Goal: Information Seeking & Learning: Learn about a topic

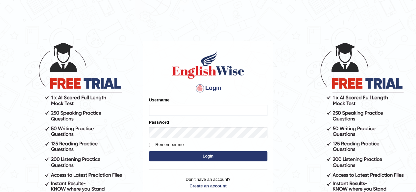
type input "RR12345"
click at [149, 151] on button "Login" at bounding box center [208, 156] width 118 height 10
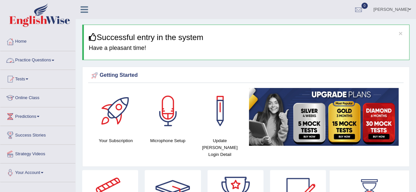
click at [37, 61] on link "Practice Questions" at bounding box center [37, 59] width 75 height 16
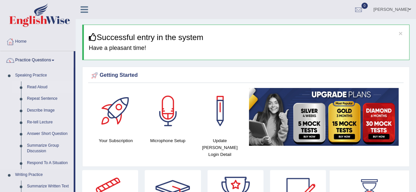
click at [35, 85] on link "Read Aloud" at bounding box center [49, 87] width 50 height 12
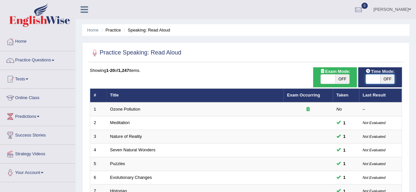
click at [378, 79] on span at bounding box center [372, 79] width 14 height 9
checkbox input "true"
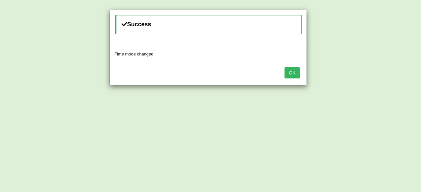
click at [293, 71] on button "OK" at bounding box center [291, 72] width 15 height 11
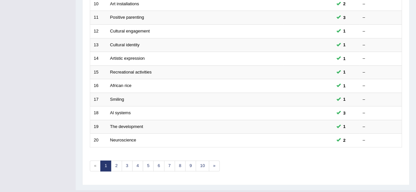
scroll to position [240, 0]
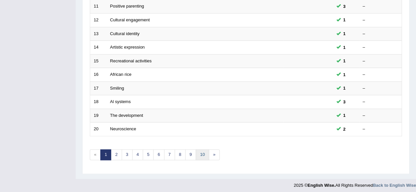
click at [197, 154] on link "10" at bounding box center [202, 155] width 13 height 11
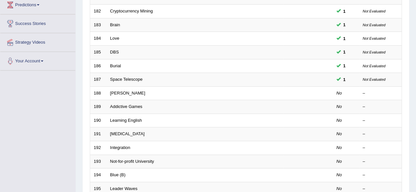
scroll to position [111, 0]
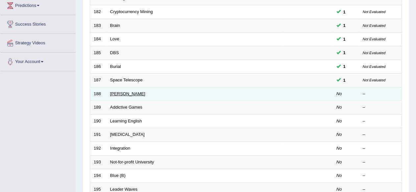
click at [121, 91] on link "[PERSON_NAME]" at bounding box center [127, 93] width 35 height 5
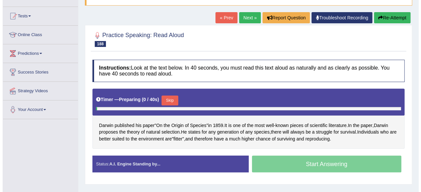
scroll to position [63, 0]
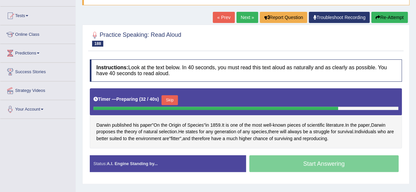
click at [171, 101] on button "Skip" at bounding box center [169, 100] width 16 height 10
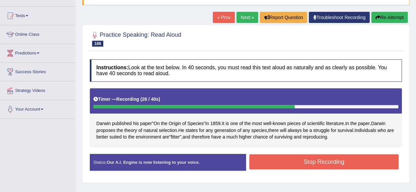
click at [274, 159] on button "Stop Recording" at bounding box center [324, 161] width 150 height 15
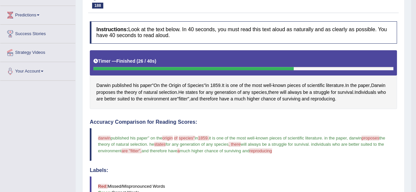
scroll to position [0, 0]
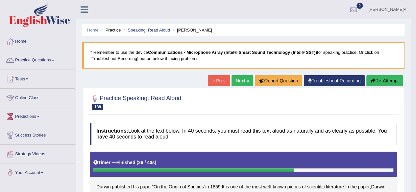
click at [234, 78] on link "Next »" at bounding box center [242, 80] width 22 height 11
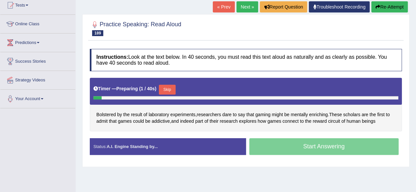
scroll to position [74, 0]
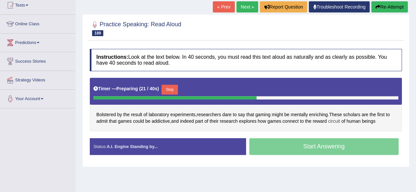
click at [330, 123] on span "circuit" at bounding box center [334, 121] width 12 height 7
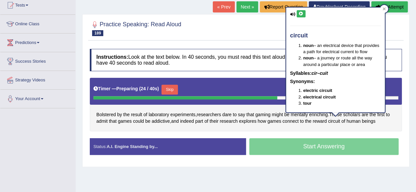
click at [302, 13] on icon at bounding box center [300, 14] width 5 height 4
click at [111, 112] on span "Bolstered" at bounding box center [105, 114] width 19 height 7
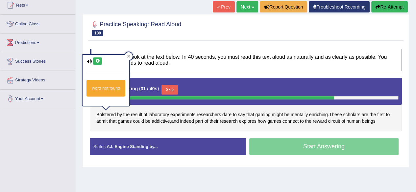
click at [98, 59] on icon at bounding box center [97, 61] width 5 height 4
click at [221, 65] on h4 "Instructions: Look at the text below. In 40 seconds, you must read this text al…" at bounding box center [246, 60] width 312 height 22
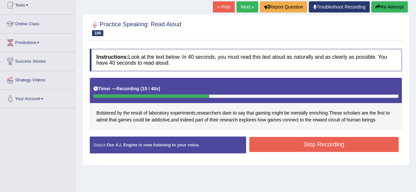
click at [289, 146] on button "Stop Recording" at bounding box center [324, 144] width 150 height 15
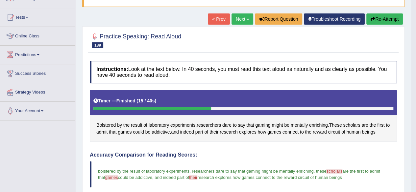
scroll to position [62, 0]
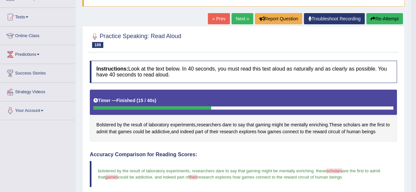
click at [236, 17] on link "Next »" at bounding box center [242, 18] width 22 height 11
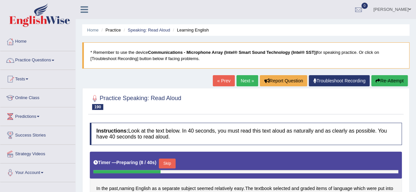
click at [308, 120] on div "Instructions: Look at the text below. In 40 seconds, you must read this text al…" at bounding box center [245, 182] width 315 height 125
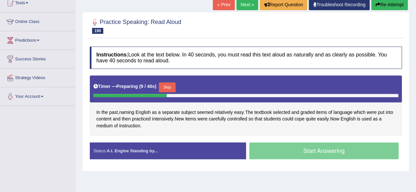
scroll to position [78, 0]
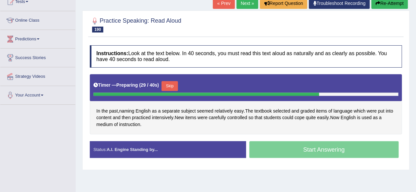
click at [172, 87] on button "Skip" at bounding box center [169, 86] width 16 height 10
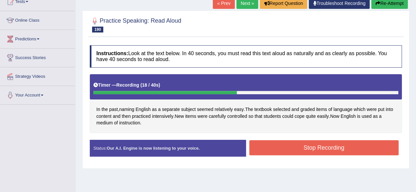
click at [290, 152] on button "Stop Recording" at bounding box center [324, 147] width 150 height 15
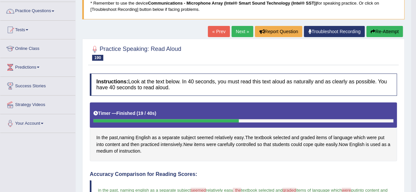
scroll to position [0, 0]
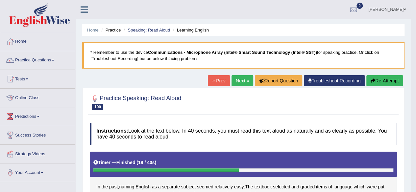
click at [236, 81] on link "Next »" at bounding box center [242, 80] width 22 height 11
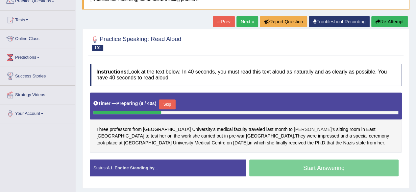
click at [294, 128] on span "[PERSON_NAME]'s" at bounding box center [314, 129] width 41 height 7
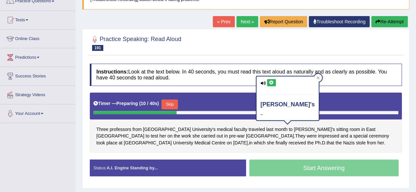
click at [328, 152] on div "Instructions: Look at the text below. In 40 seconds, you must read this text al…" at bounding box center [245, 122] width 315 height 125
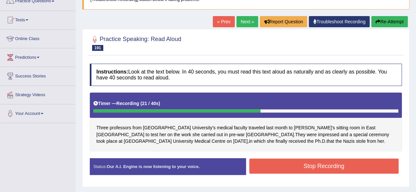
click at [319, 165] on button "Stop Recording" at bounding box center [324, 166] width 150 height 15
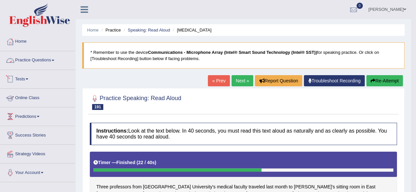
click at [39, 63] on link "Practice Questions" at bounding box center [37, 59] width 75 height 16
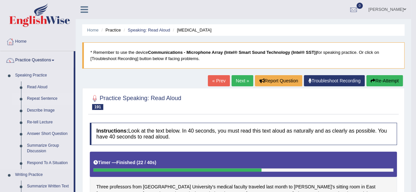
click at [50, 100] on link "Repeat Sentence" at bounding box center [49, 99] width 50 height 12
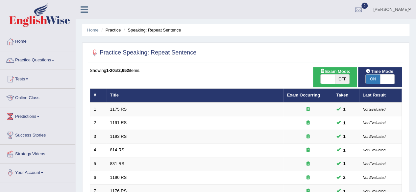
scroll to position [240, 0]
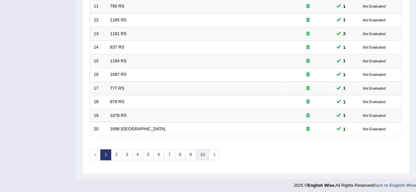
click at [198, 153] on link "10" at bounding box center [202, 155] width 13 height 11
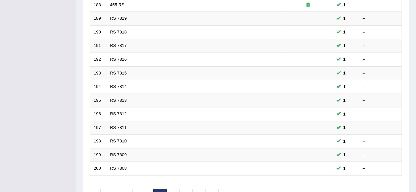
scroll to position [240, 0]
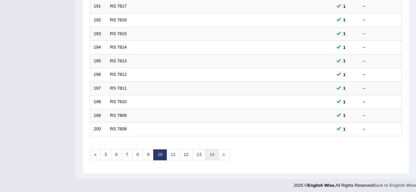
click at [209, 151] on link "14" at bounding box center [211, 155] width 13 height 11
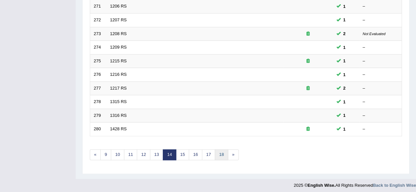
click at [216, 153] on link "18" at bounding box center [221, 155] width 13 height 11
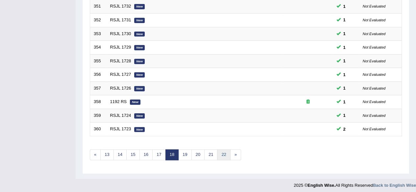
click at [224, 151] on link "22" at bounding box center [223, 155] width 13 height 11
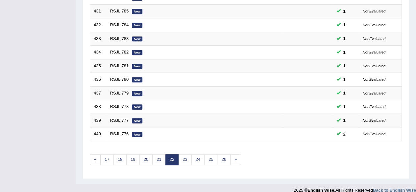
scroll to position [240, 0]
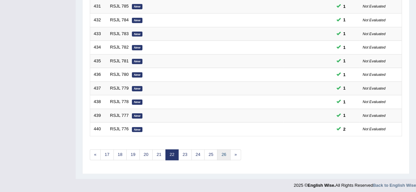
click at [224, 151] on link "26" at bounding box center [223, 155] width 13 height 11
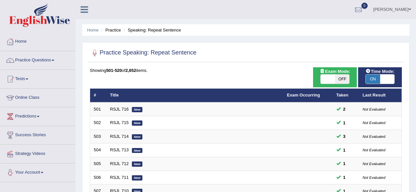
scroll to position [194, 0]
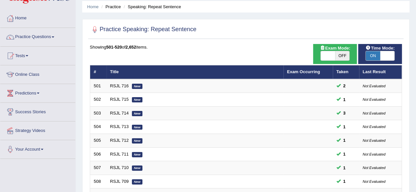
click at [233, 120] on td "RSJL 714 New" at bounding box center [194, 113] width 177 height 14
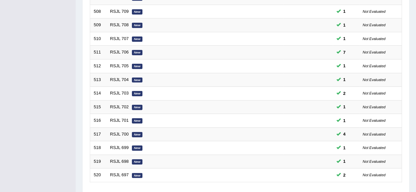
scroll to position [240, 0]
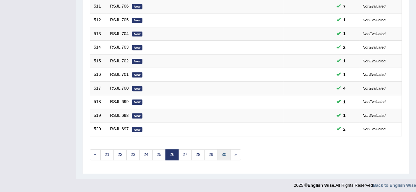
click at [218, 151] on link "30" at bounding box center [223, 155] width 13 height 11
click at [221, 153] on link "34" at bounding box center [223, 155] width 13 height 11
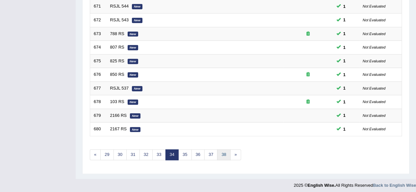
click at [221, 153] on link "38" at bounding box center [223, 155] width 13 height 11
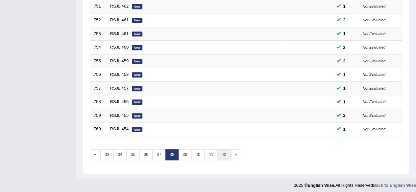
click at [221, 153] on link "42" at bounding box center [223, 155] width 13 height 11
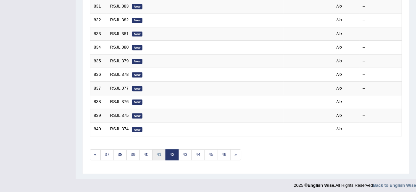
click at [155, 154] on link "41" at bounding box center [158, 155] width 13 height 11
click at [157, 153] on link "40" at bounding box center [158, 155] width 13 height 11
click at [143, 152] on link "38" at bounding box center [145, 155] width 13 height 11
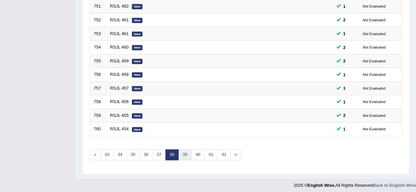
click at [185, 156] on link "39" at bounding box center [184, 155] width 13 height 11
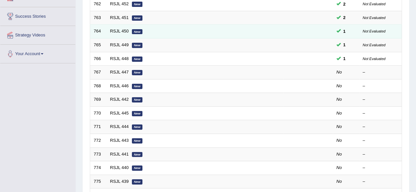
scroll to position [120, 0]
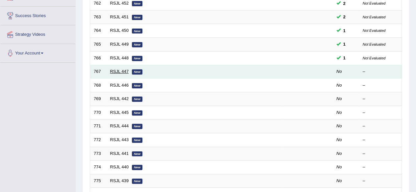
click at [117, 71] on link "RSJL 447" at bounding box center [119, 71] width 19 height 5
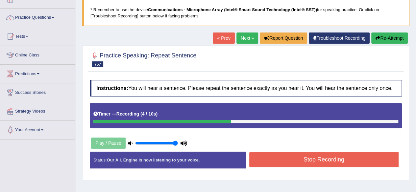
click at [325, 159] on button "Stop Recording" at bounding box center [324, 159] width 150 height 15
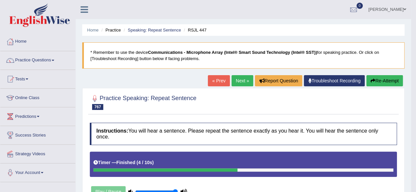
click at [237, 77] on link "Next »" at bounding box center [242, 80] width 22 height 11
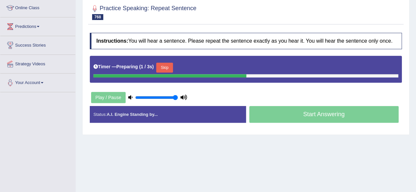
click at [164, 67] on button "Skip" at bounding box center [164, 68] width 16 height 10
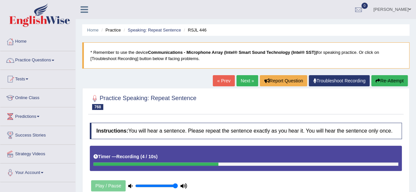
click at [247, 83] on link "Next »" at bounding box center [247, 80] width 22 height 11
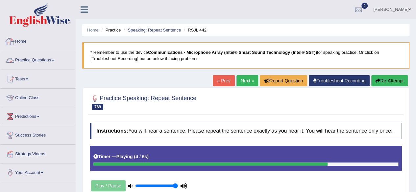
click at [47, 63] on link "Practice Questions" at bounding box center [37, 59] width 75 height 16
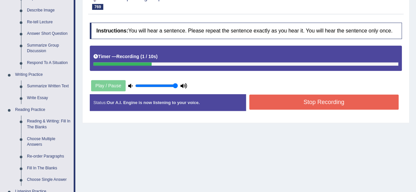
scroll to position [101, 0]
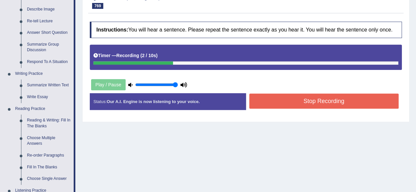
click at [304, 100] on button "Stop Recording" at bounding box center [324, 101] width 150 height 15
